Goal: Information Seeking & Learning: Learn about a topic

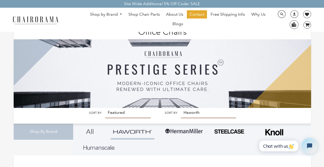
click at [115, 112] on select "Featured Best Selling Alphabetically, A-Z Alphabetically, Z-A Price, low to hig…" at bounding box center [128, 113] width 46 height 11
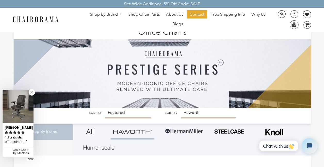
select select "title-ascending"
click at [105, 108] on select "Featured Best Selling Alphabetically, A-Z Alphabetically, Z-A Price, low to hig…" at bounding box center [128, 113] width 46 height 11
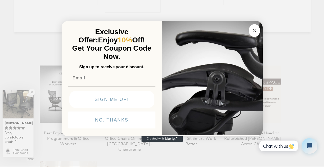
scroll to position [483, 0]
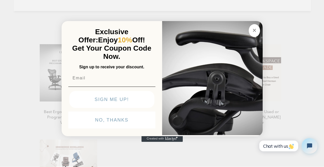
click at [189, 107] on img "POPUP Form" at bounding box center [212, 77] width 100 height 115
click at [89, 94] on button "SIGN ME UP!" at bounding box center [111, 99] width 85 height 17
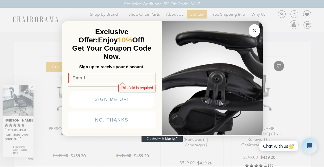
scroll to position [97, 0]
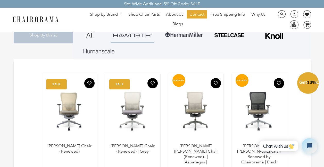
click at [111, 13] on div "Close dialog Exclusive Offer: Enjoy 10% Off! Get Your Coupon Code Now. Sign up …" at bounding box center [162, 82] width 324 height 167
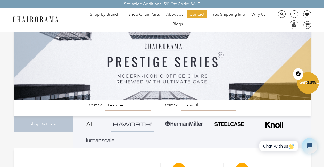
scroll to position [0, 0]
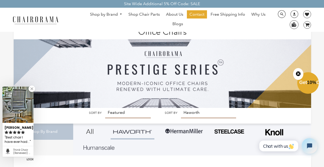
click at [193, 2] on div "Site Wide Additional 5% Off Code: SALE" at bounding box center [162, 4] width 324 height 8
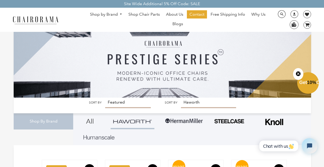
scroll to position [21, 0]
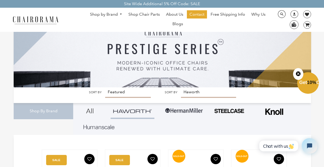
click at [78, 82] on img at bounding box center [162, 46] width 297 height 82
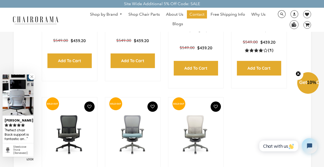
scroll to position [235, 0]
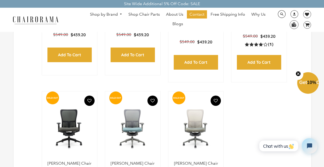
click at [92, 12] on link "Shop by Brand" at bounding box center [106, 15] width 38 height 8
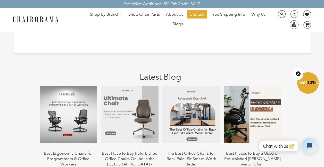
scroll to position [471, 0]
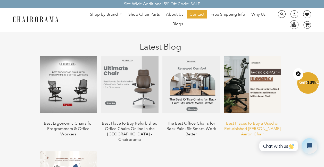
click at [233, 121] on link "Best Places to Buy a Used or Refurbished [PERSON_NAME] Aeron Chair" at bounding box center [252, 129] width 56 height 16
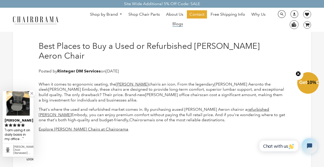
click at [172, 22] on span "Blogs" at bounding box center [177, 23] width 11 height 5
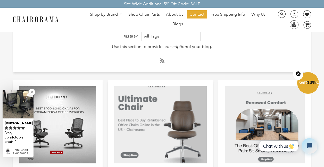
scroll to position [11, 0]
